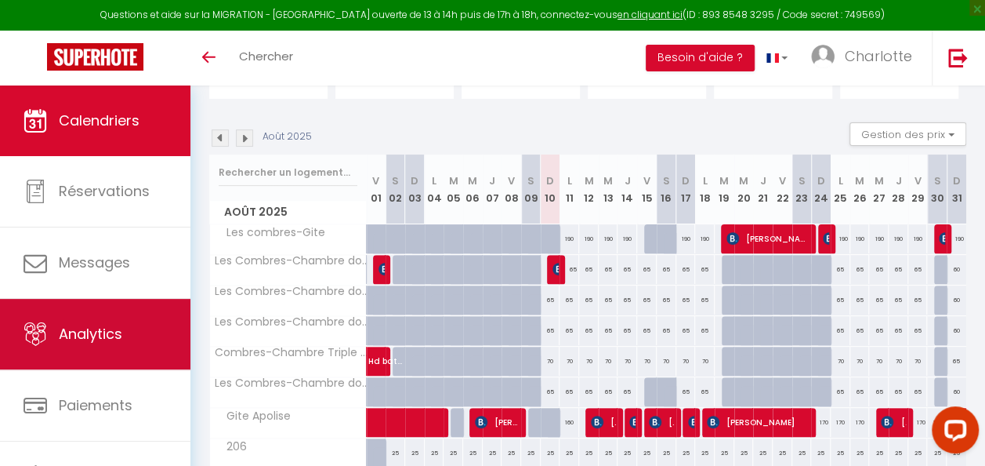
scroll to position [83, 0]
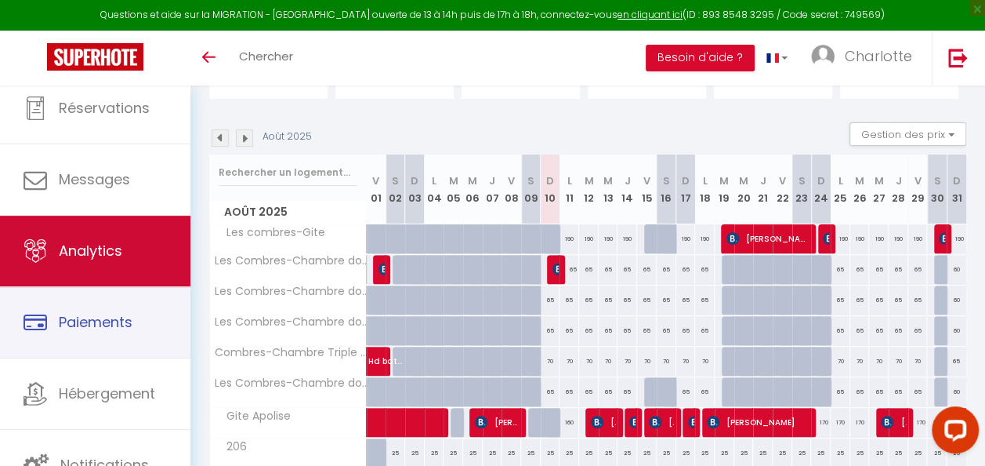
click at [118, 331] on link "Paiements" at bounding box center [95, 322] width 190 height 71
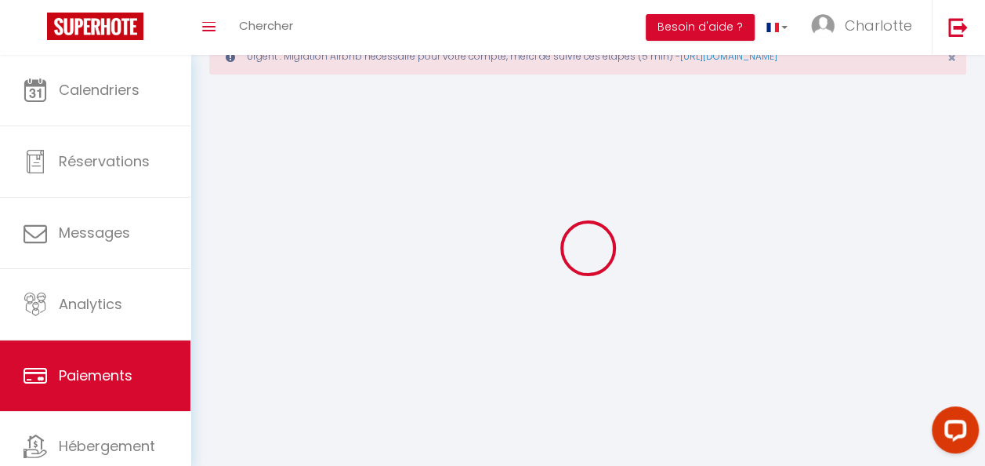
scroll to position [133, 0]
select select "2"
select select "0"
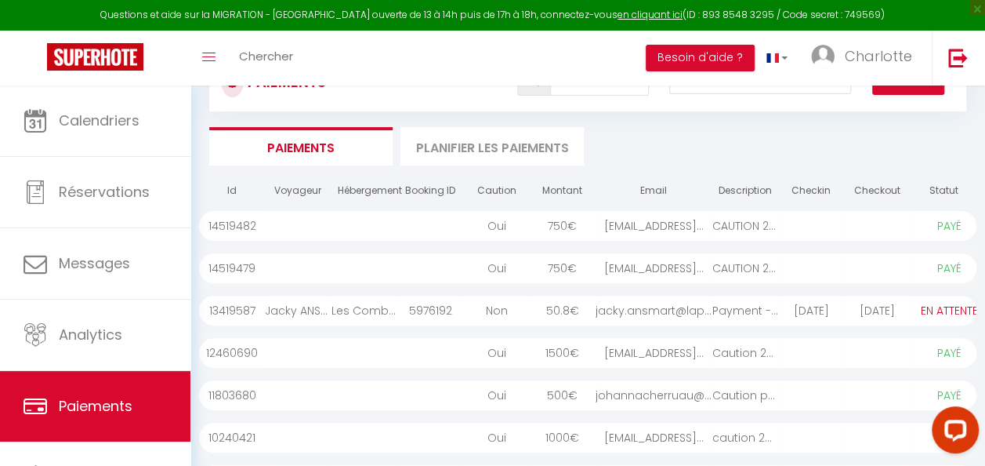
scroll to position [0, 0]
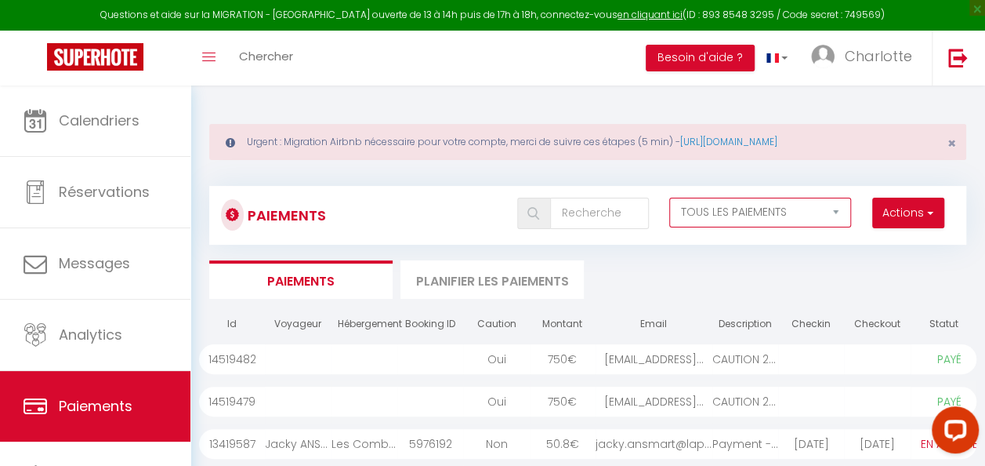
click at [828, 212] on select "EN ATTENTE PAYÉ TOUS LES PAIEMENTS" at bounding box center [760, 212] width 182 height 30
click at [897, 218] on button "Actions" at bounding box center [908, 212] width 72 height 31
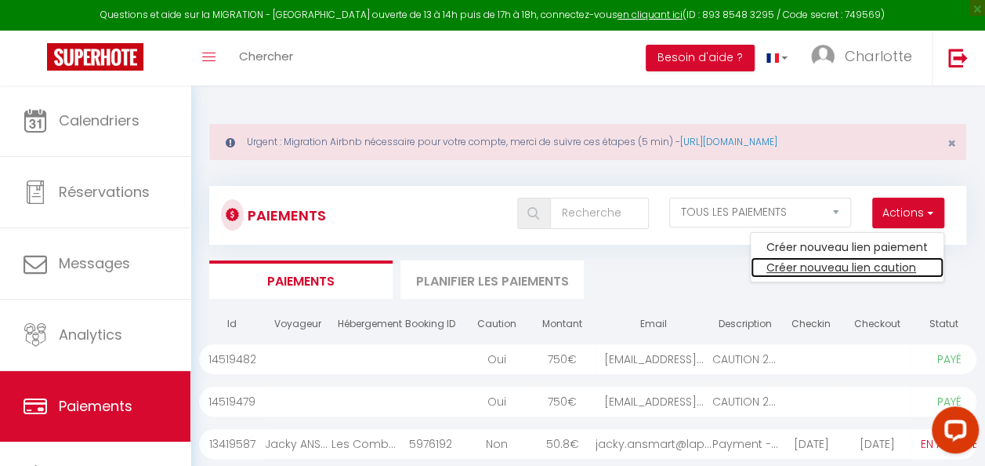
click at [880, 263] on link "Créer nouveau lien caution" at bounding box center [847, 267] width 193 height 20
select select
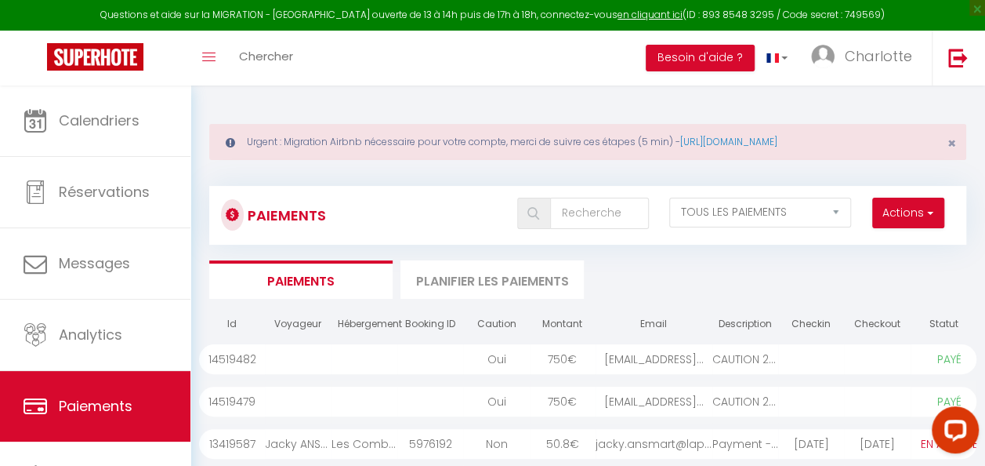
click at [880, 263] on ul "Paiements Planifier les paiements" at bounding box center [587, 279] width 757 height 38
select select "other"
select select "7387"
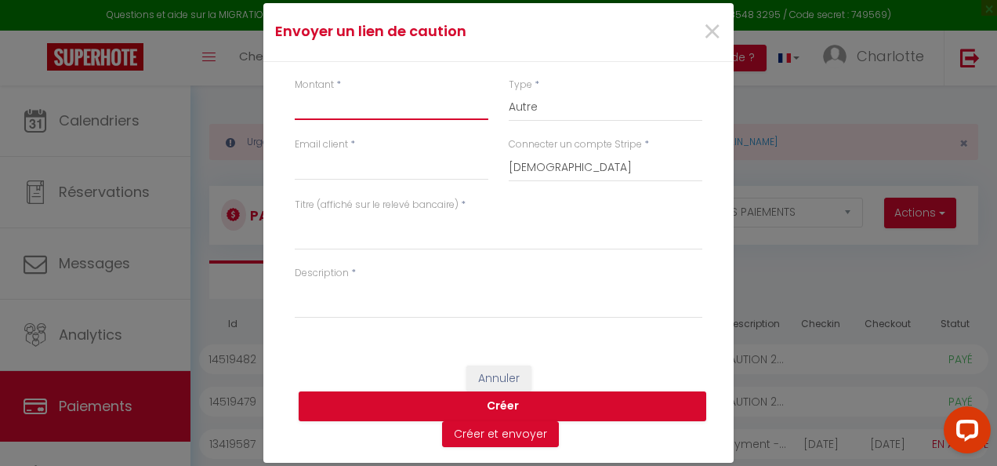
click at [349, 108] on input "Montant" at bounding box center [392, 106] width 194 height 28
type input "1000"
click at [527, 102] on select "Nuits Frais de ménage Taxe de séjour [GEOGRAPHIC_DATA]" at bounding box center [606, 107] width 194 height 30
click at [509, 92] on select "Nuits Frais de ménage Taxe de séjour [GEOGRAPHIC_DATA]" at bounding box center [606, 107] width 194 height 30
click at [390, 161] on input "Email client" at bounding box center [392, 166] width 194 height 28
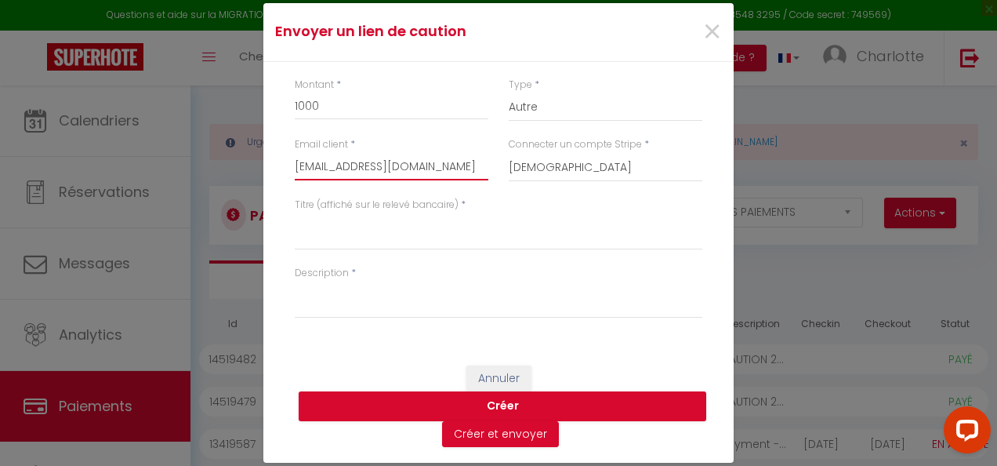
type input "[EMAIL_ADDRESS][DOMAIN_NAME]"
click at [646, 201] on div "Titre (affiché sur le relevé bancaire) *" at bounding box center [499, 223] width 408 height 53
click at [572, 158] on select "[DEMOGRAPHIC_DATA]" at bounding box center [606, 167] width 194 height 30
click at [567, 165] on select "[DEMOGRAPHIC_DATA]" at bounding box center [606, 167] width 194 height 30
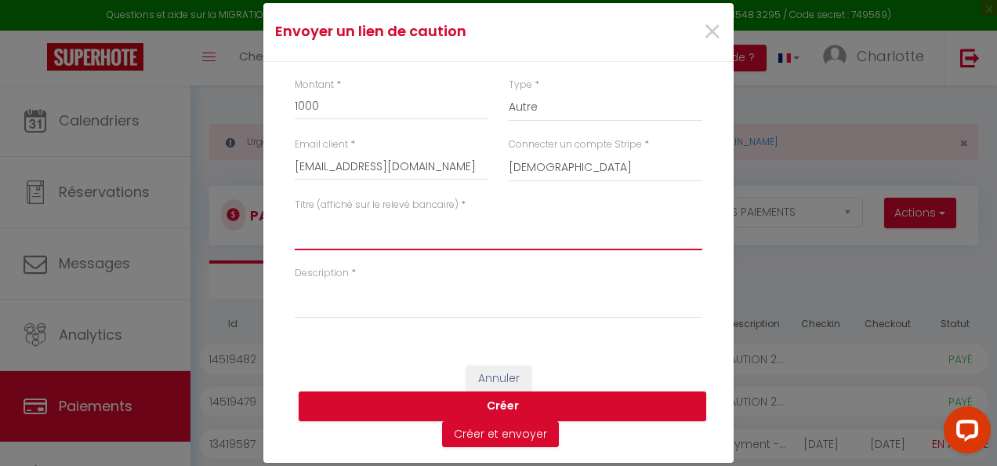
click at [403, 237] on textarea "Titre (affiché sur le relevé bancaire)" at bounding box center [499, 231] width 408 height 38
type textarea "caution 1/2 santafe"
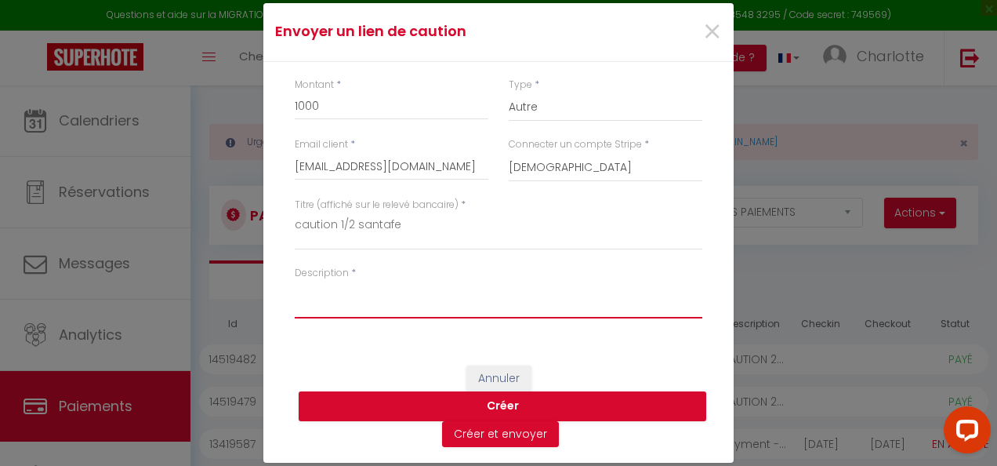
click at [371, 291] on textarea "Description" at bounding box center [499, 300] width 408 height 38
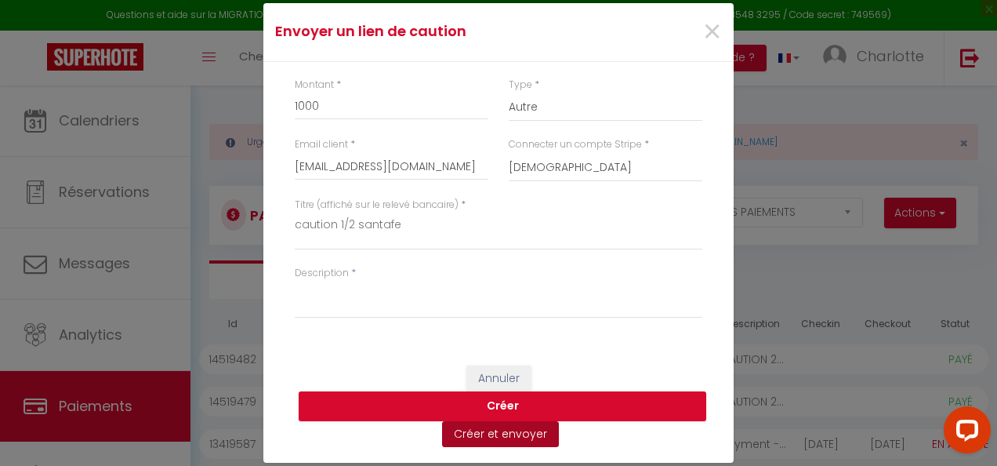
click at [502, 431] on button "Créer et envoyer" at bounding box center [500, 434] width 117 height 27
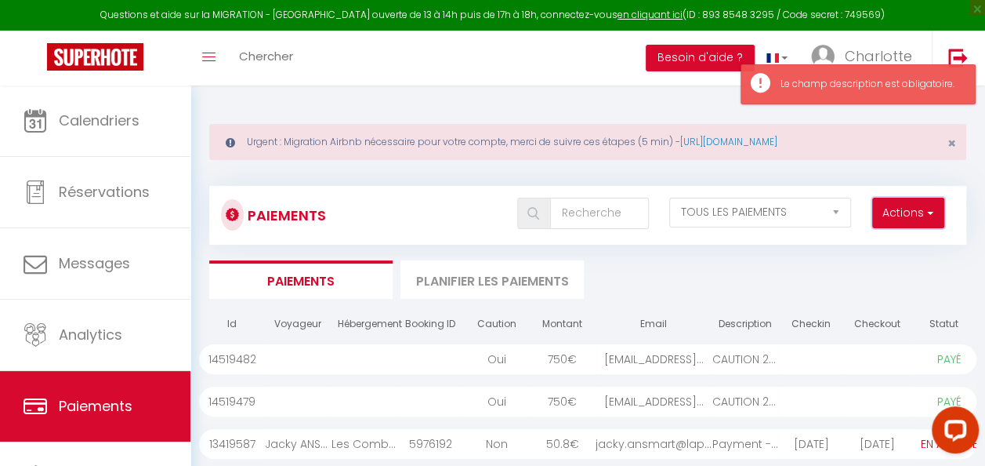
click at [911, 214] on button "Actions" at bounding box center [908, 212] width 72 height 31
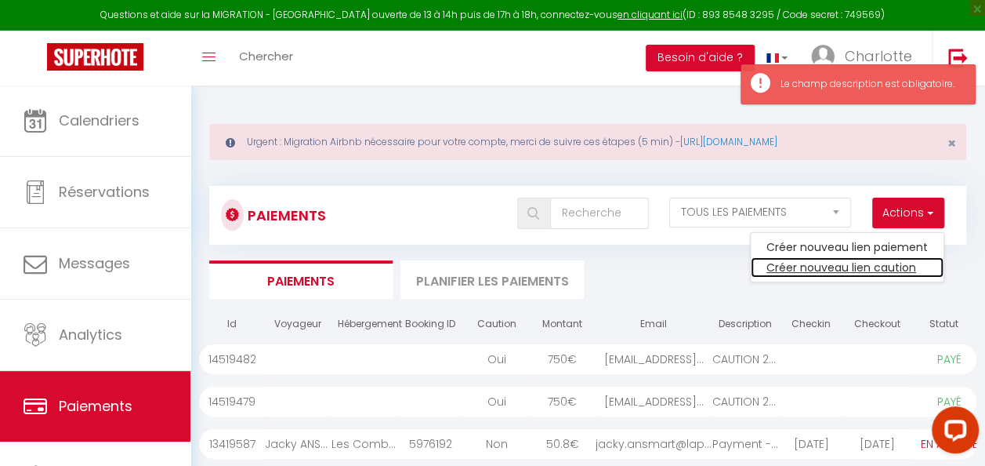
click at [872, 271] on link "Créer nouveau lien caution" at bounding box center [847, 267] width 193 height 20
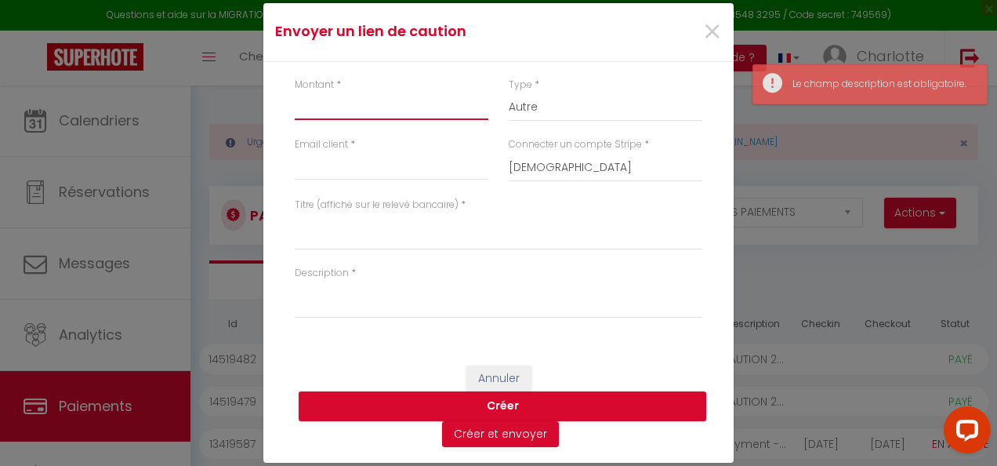
click at [357, 100] on input "Montant" at bounding box center [392, 106] width 194 height 28
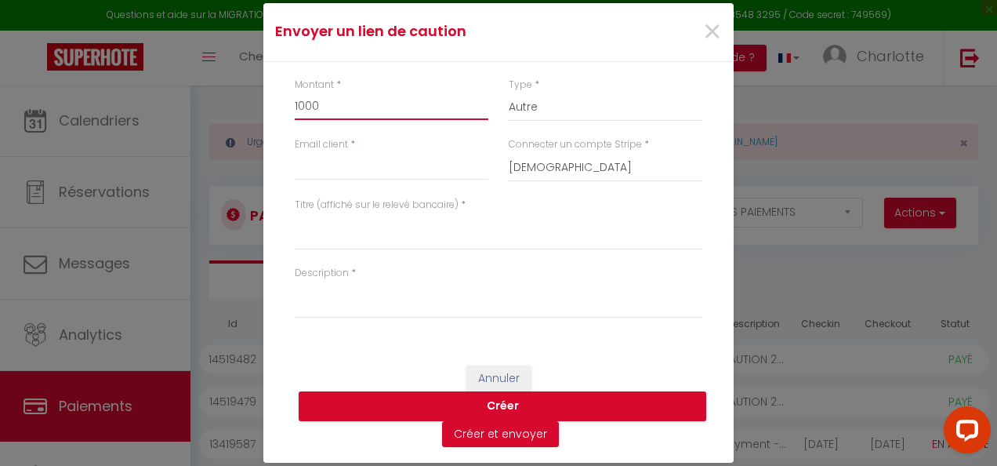
type input "1000"
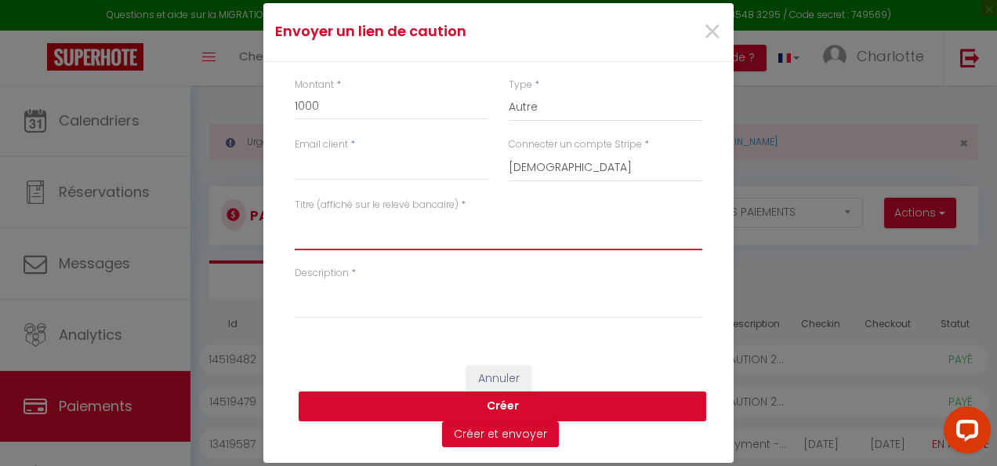
click at [335, 236] on textarea "Titre (affiché sur le relevé bancaire)" at bounding box center [499, 231] width 408 height 38
type textarea "caution 1/2 santafe"
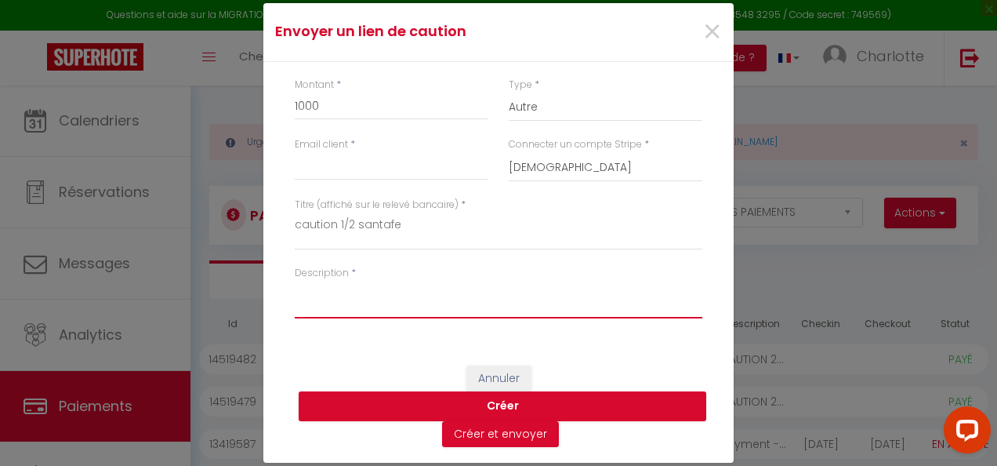
click at [367, 281] on textarea "Description" at bounding box center [499, 300] width 408 height 38
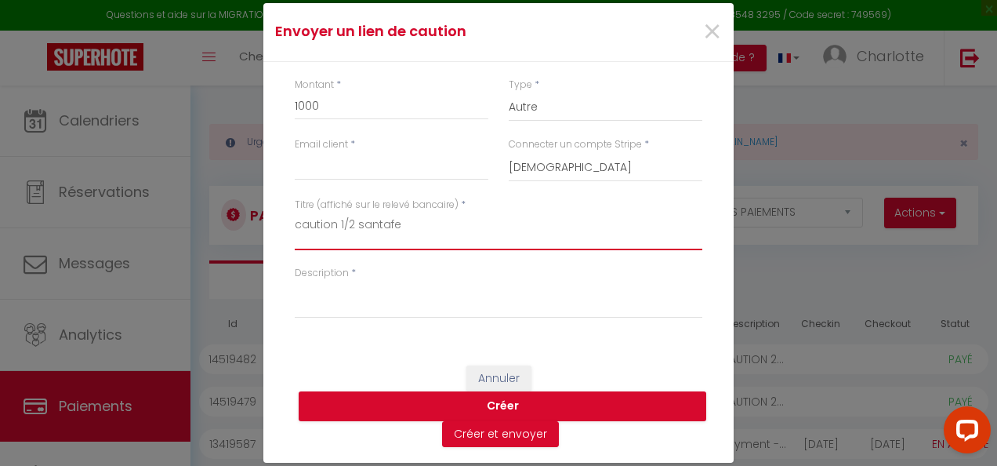
drag, startPoint x: 414, startPoint y: 227, endPoint x: 212, endPoint y: 227, distance: 202.2
click at [212, 227] on div "Envoyer un lien de caution × Montant * 1000 Type * Nuits Frais de ménage Taxe d…" at bounding box center [498, 233] width 997 height 466
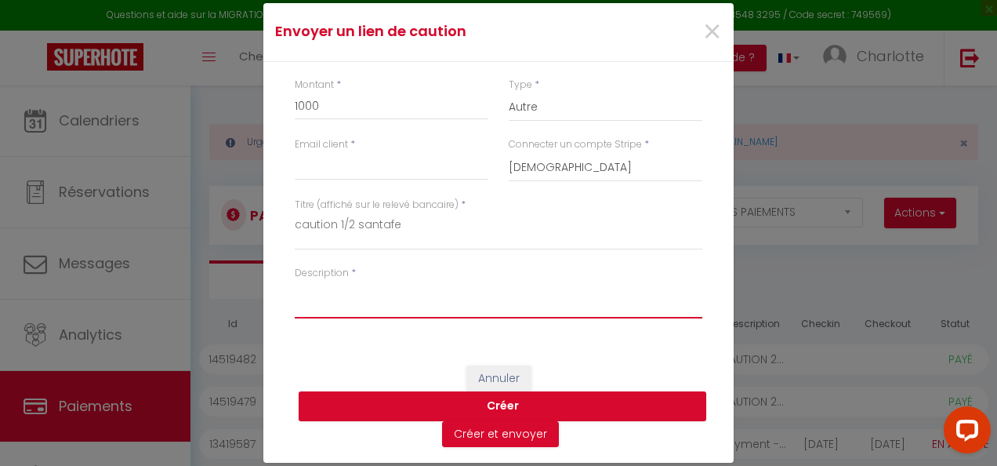
click at [310, 288] on textarea "Description" at bounding box center [499, 300] width 408 height 38
paste textarea "caution 1/2 santafe"
type textarea "caution 1/2 santafe"
click at [374, 184] on div "Email client *" at bounding box center [391, 167] width 214 height 60
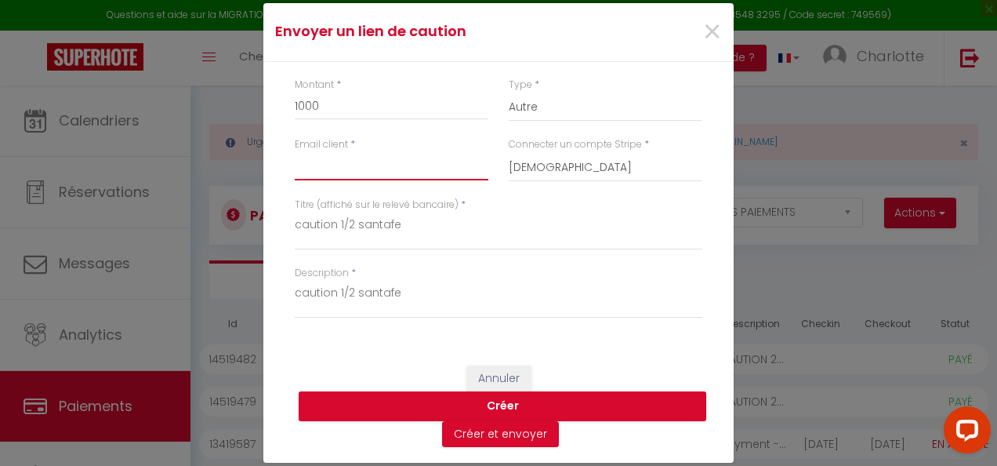
click at [356, 167] on input "Email client" at bounding box center [392, 166] width 194 height 28
type input "[EMAIL_ADDRESS][DOMAIN_NAME]"
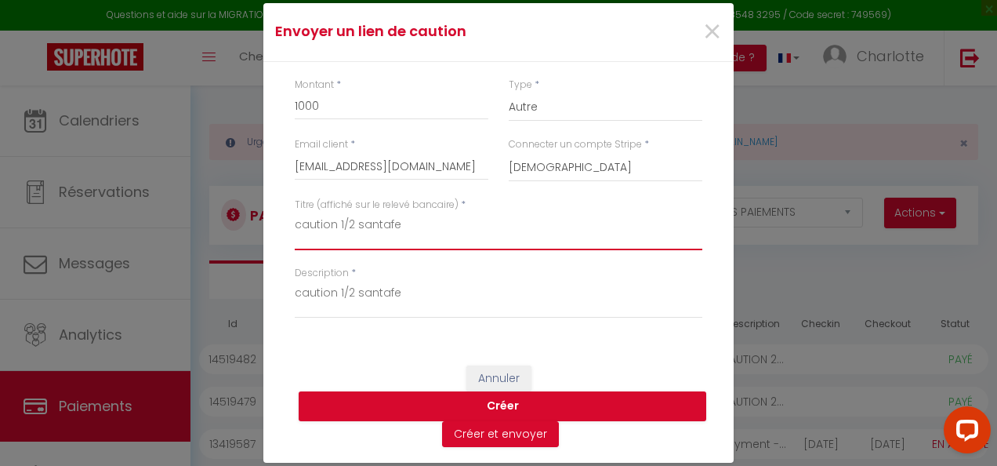
click at [568, 216] on textarea "caution 1/2 santafe" at bounding box center [499, 231] width 408 height 38
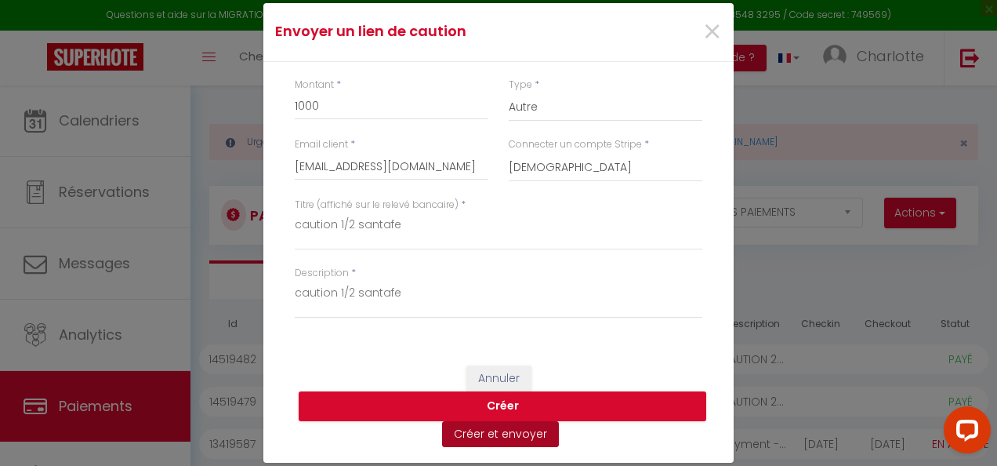
click at [506, 435] on button "Créer et envoyer" at bounding box center [500, 434] width 117 height 27
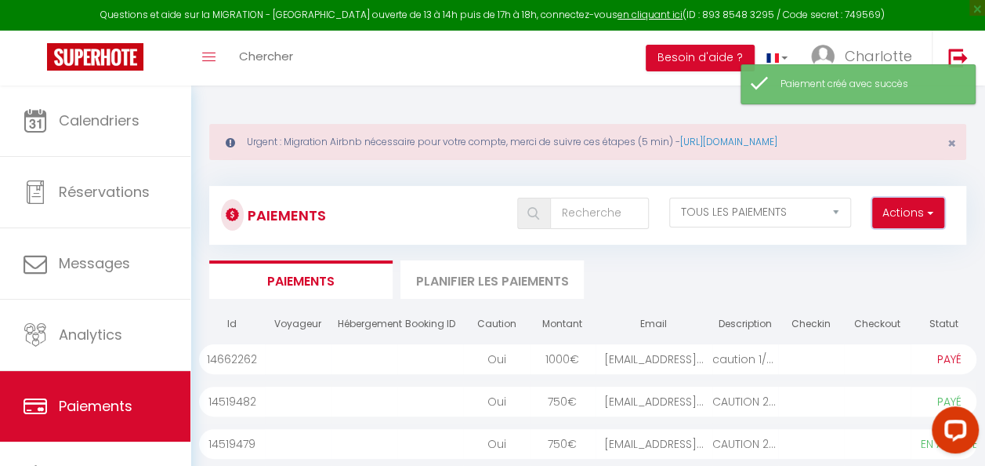
click at [940, 212] on button "Actions" at bounding box center [908, 212] width 72 height 31
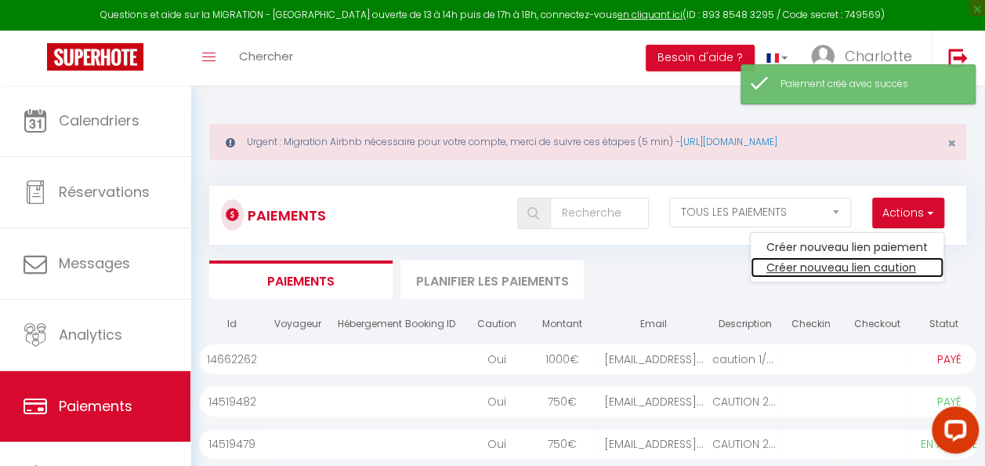
click at [899, 271] on link "Créer nouveau lien caution" at bounding box center [847, 267] width 193 height 20
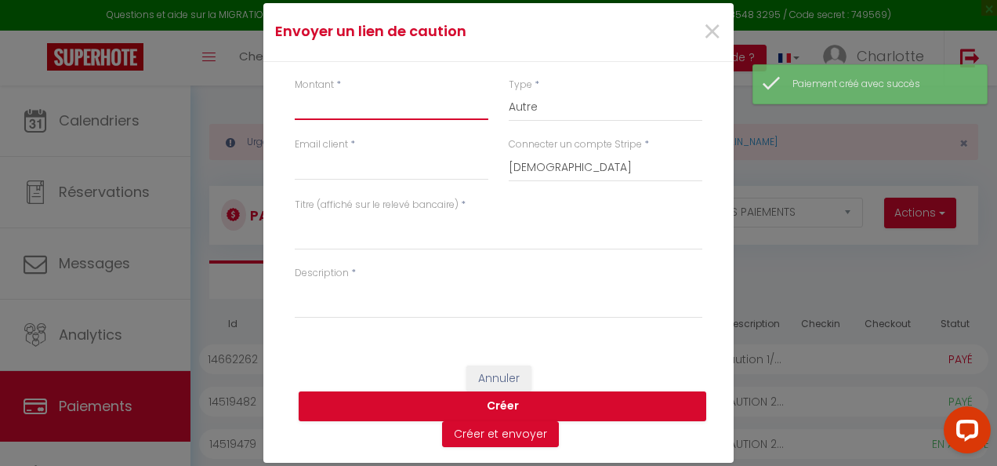
click at [364, 111] on input "Montant" at bounding box center [392, 106] width 194 height 28
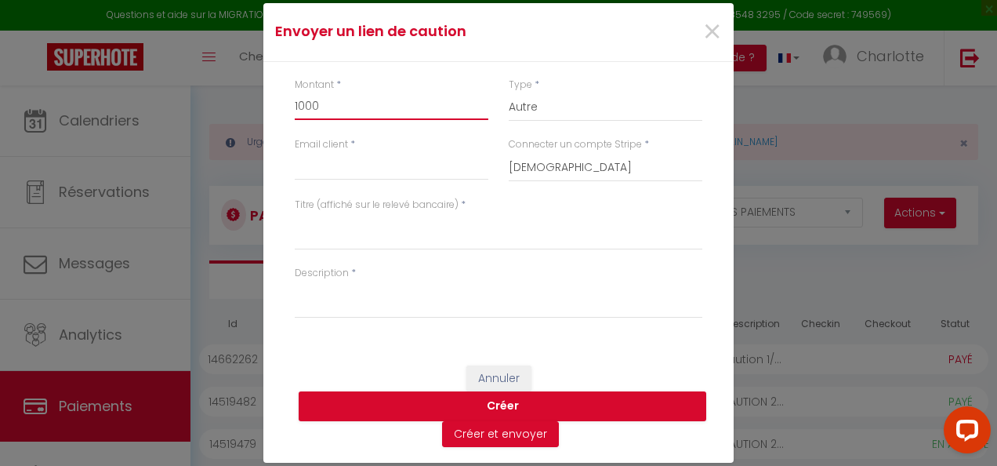
type input "1000"
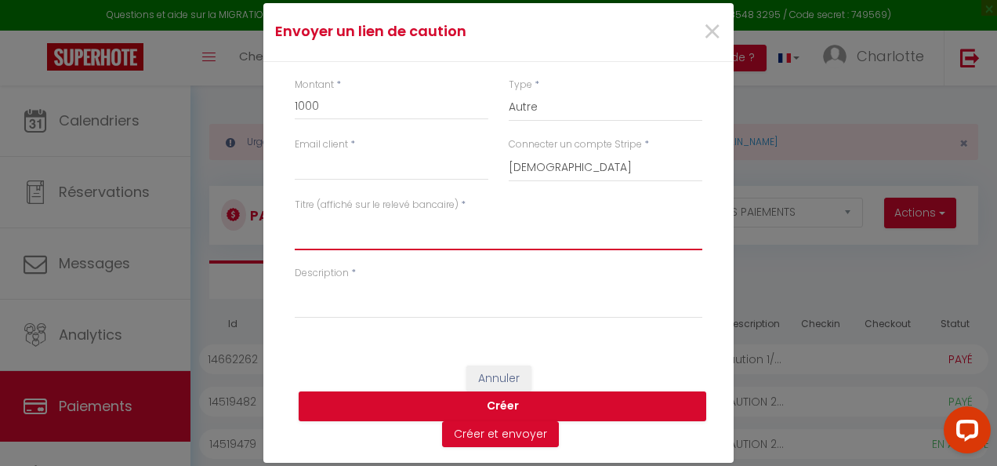
click at [341, 230] on textarea "Titre (affiché sur le relevé bancaire)" at bounding box center [499, 231] width 408 height 38
paste textarea "caution 1/2 santafe"
click at [341, 224] on textarea "caution 1/2 santafe" at bounding box center [499, 231] width 408 height 38
click at [415, 227] on textarea "caution 2/2 santafe" at bounding box center [499, 231] width 408 height 38
drag, startPoint x: 415, startPoint y: 227, endPoint x: 293, endPoint y: 230, distance: 122.3
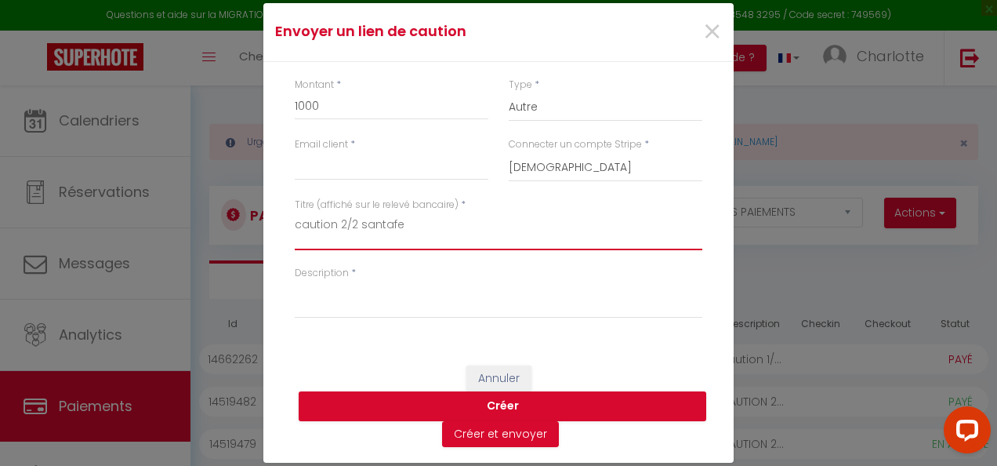
click at [293, 230] on div "Titre (affiché sur le relevé bancaire) * caution 2/2 santafe" at bounding box center [498, 231] width 428 height 68
type textarea "caution 2/2 santafe"
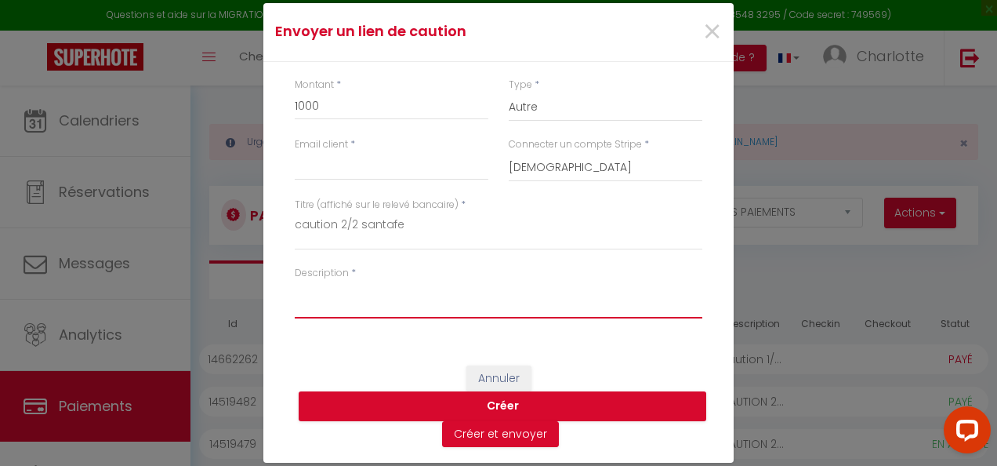
click at [329, 293] on textarea "Description" at bounding box center [499, 300] width 408 height 38
paste textarea "caution 2/2 santafe"
type textarea "caution 2/2 santafe"
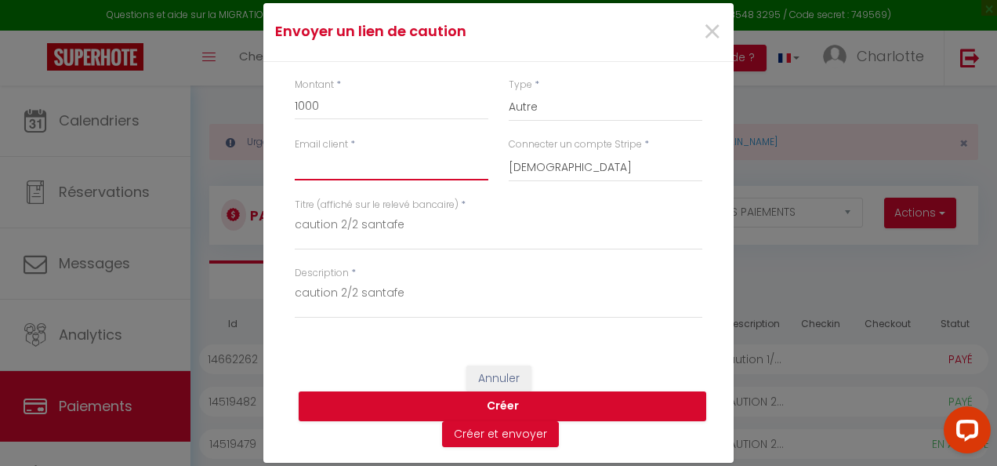
click at [345, 161] on input "Email client" at bounding box center [392, 166] width 194 height 28
type input "[EMAIL_ADDRESS][DOMAIN_NAME]"
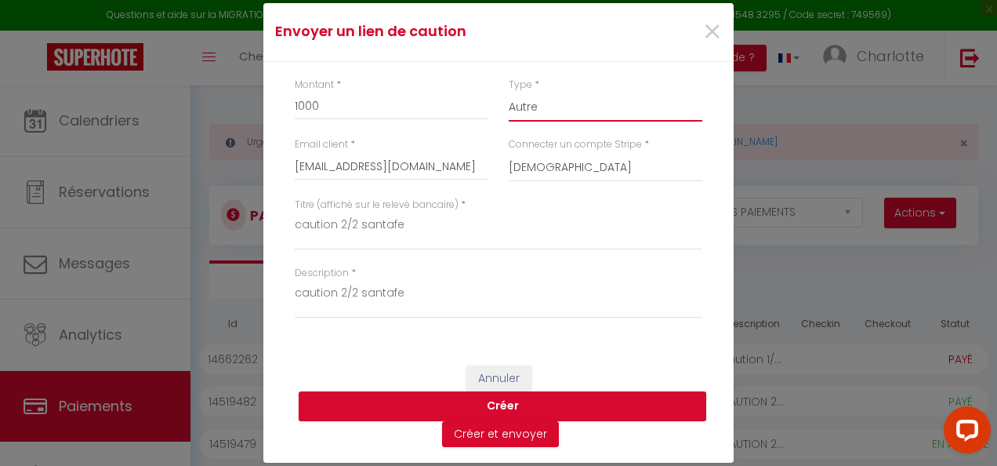
click at [573, 102] on select "Nuits Frais de ménage Taxe de séjour [GEOGRAPHIC_DATA]" at bounding box center [606, 107] width 194 height 30
click at [684, 264] on div "Titre (affiché sur le relevé bancaire) * caution 2/2 santafe" at bounding box center [498, 231] width 428 height 68
click at [508, 436] on button "Créer et envoyer" at bounding box center [500, 434] width 117 height 27
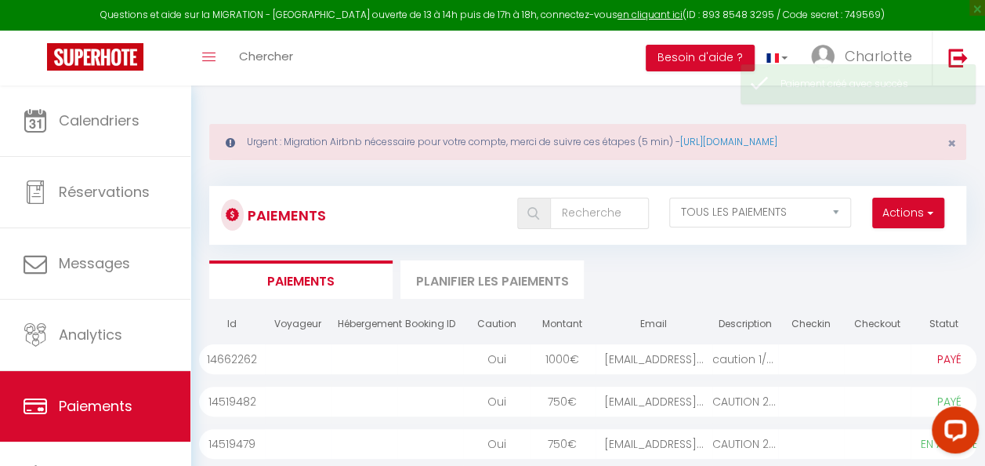
select select "1"
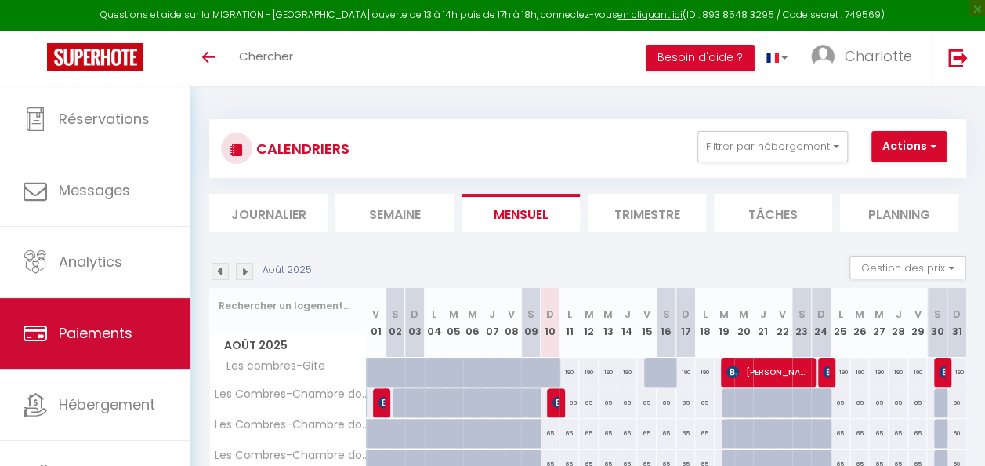
click at [97, 301] on link "Paiements" at bounding box center [95, 333] width 190 height 71
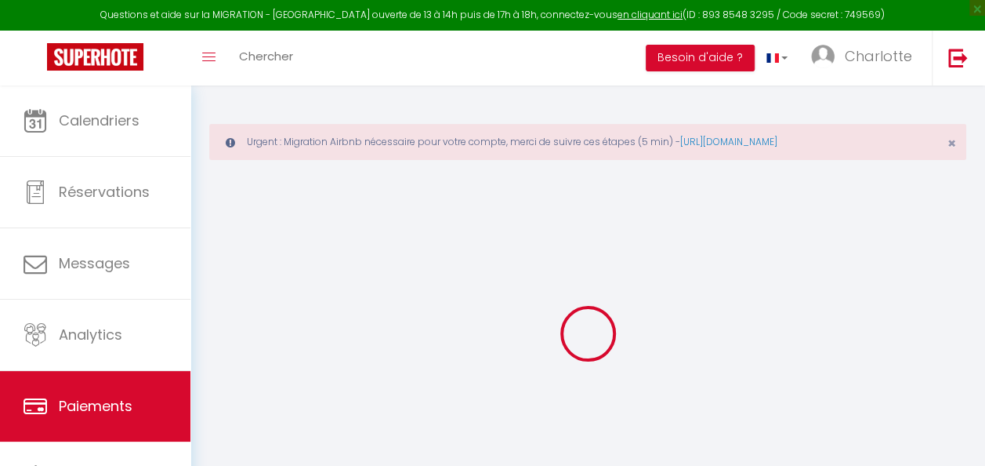
select select "2"
select select "0"
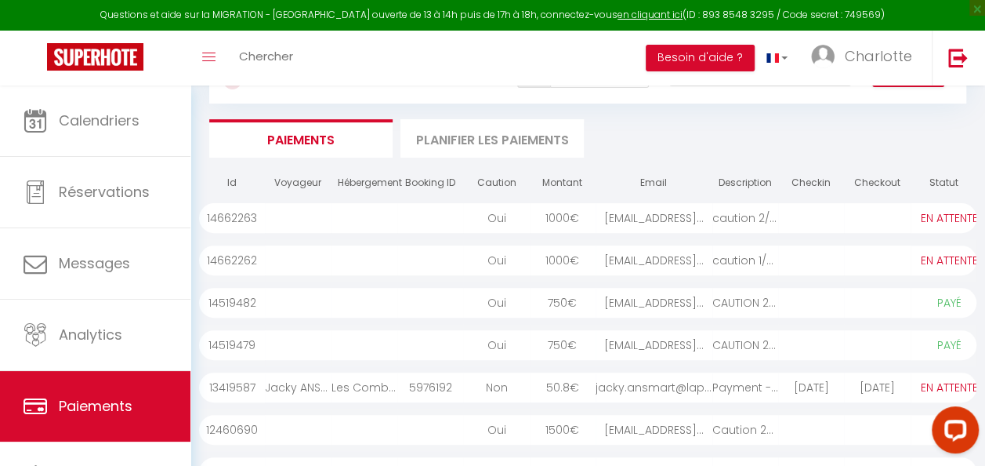
click at [712, 259] on div "caution 1/2 santafe" at bounding box center [745, 260] width 66 height 30
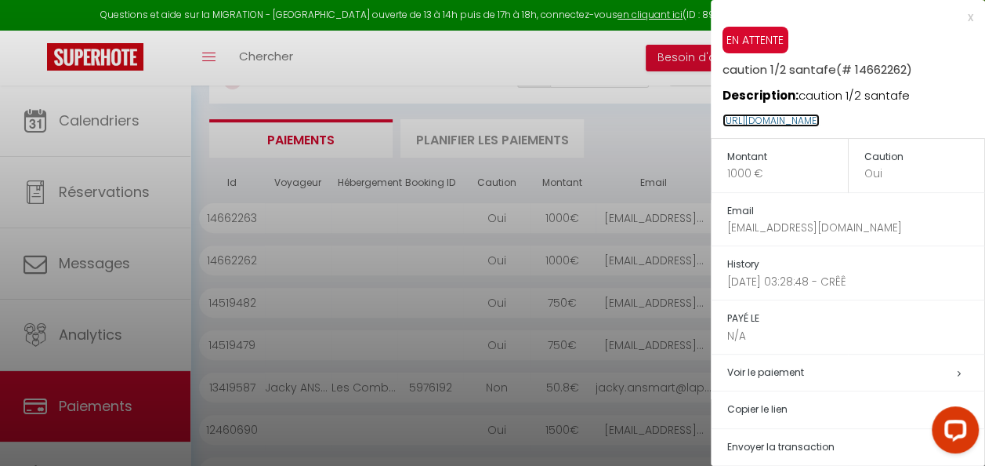
click at [820, 119] on link "https://superhote.com/applink/p/BWhhL4Z0" at bounding box center [771, 120] width 97 height 13
click at [941, 126] on p "https://superhote.com/applink/p/BWhhL4Z0" at bounding box center [854, 121] width 263 height 34
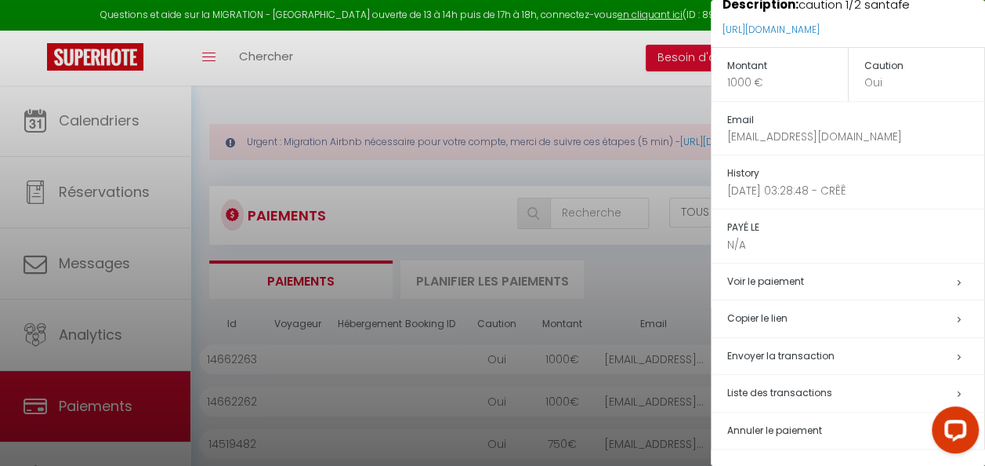
click at [893, 317] on h5 "Copier le lien" at bounding box center [855, 319] width 257 height 18
click at [603, 176] on div at bounding box center [492, 233] width 985 height 466
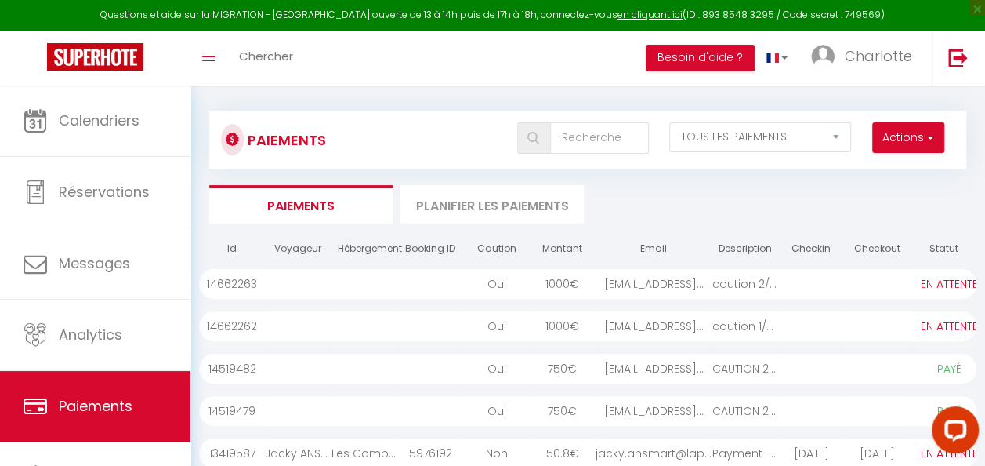
scroll to position [77, 0]
click at [831, 287] on div at bounding box center [811, 282] width 66 height 30
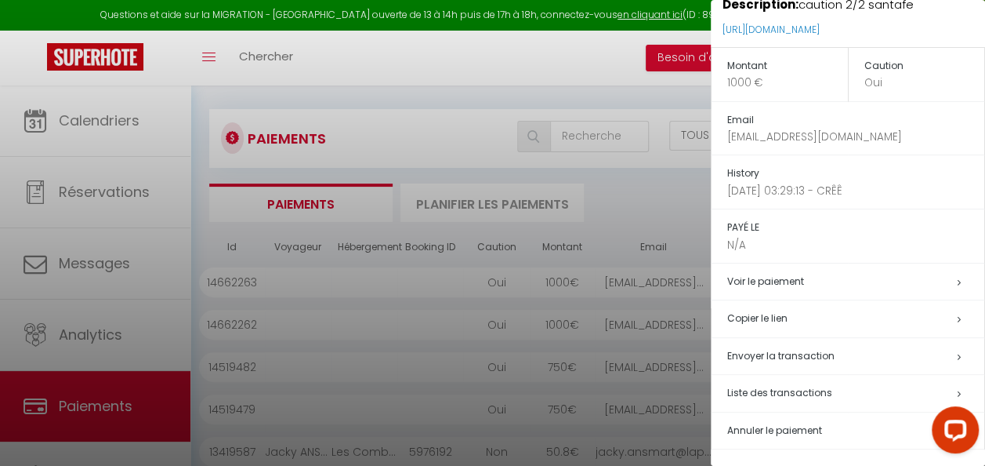
click at [856, 321] on h5 "Copier le lien" at bounding box center [855, 319] width 257 height 18
